Goal: Navigation & Orientation: Understand site structure

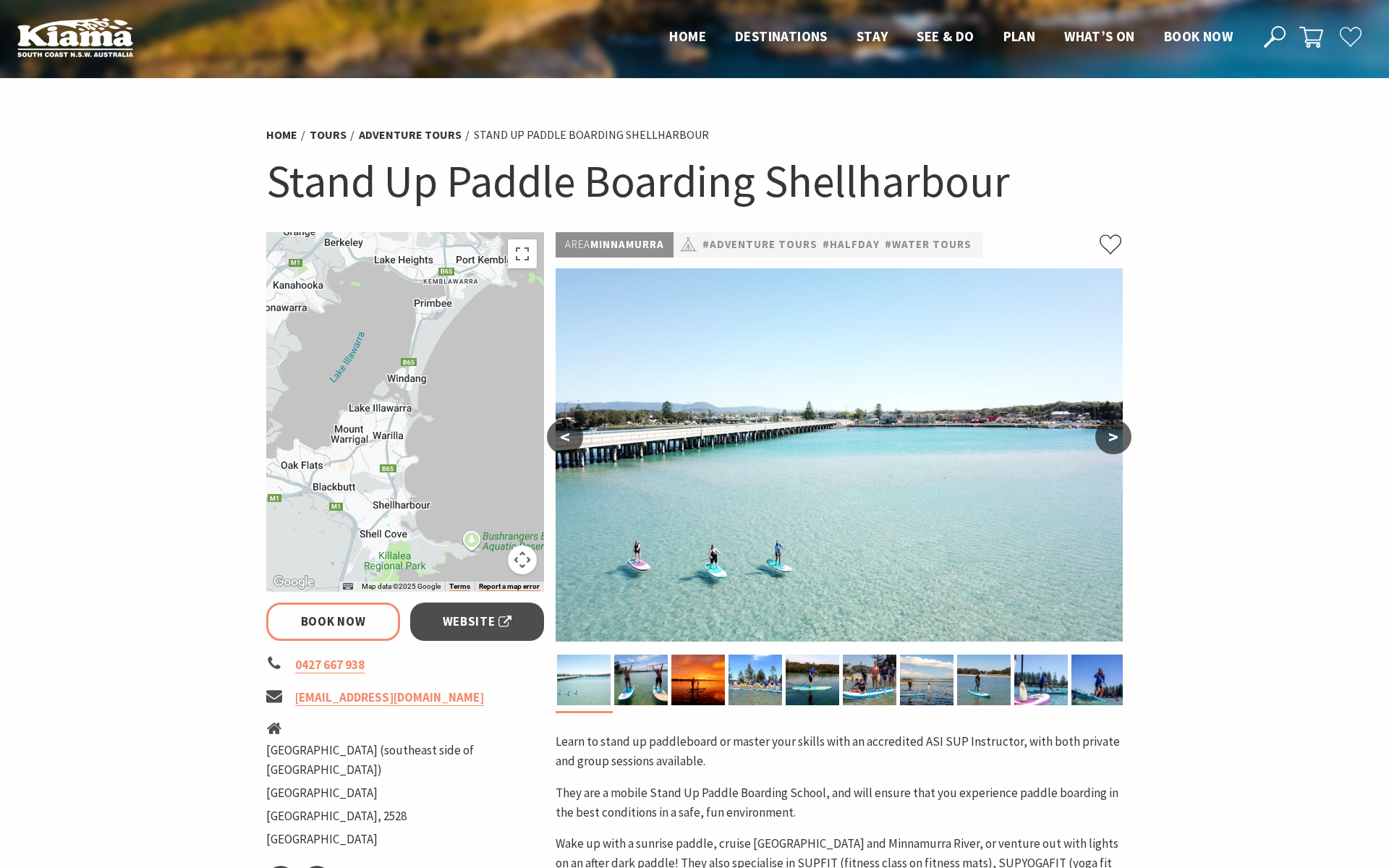
select select "3"
select select "2"
